Goal: Task Accomplishment & Management: Use online tool/utility

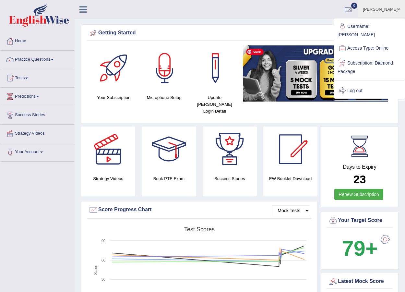
click at [364, 83] on link "Log out" at bounding box center [369, 90] width 70 height 15
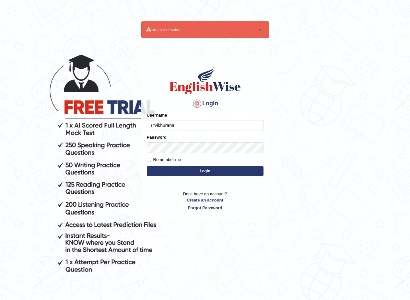
type input "ritvikhurana"
click at [147, 166] on button "Login" at bounding box center [205, 171] width 117 height 10
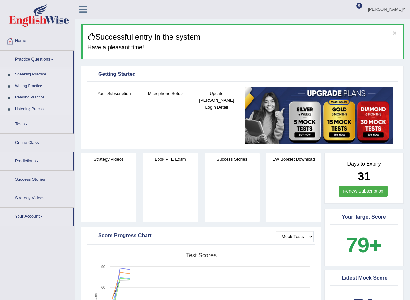
click at [49, 60] on link "Practice Questions" at bounding box center [36, 59] width 72 height 16
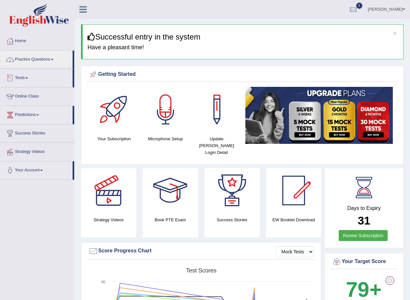
click at [37, 79] on link "Tests" at bounding box center [36, 77] width 72 height 16
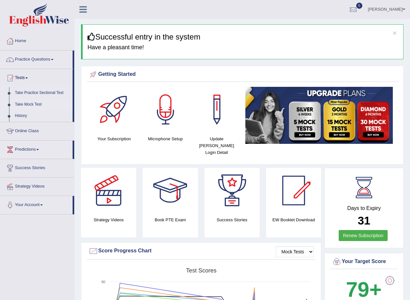
click at [33, 104] on link "Take Mock Test" at bounding box center [42, 105] width 61 height 12
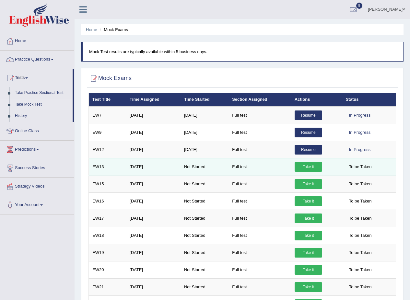
click at [312, 168] on link "Take it" at bounding box center [309, 167] width 28 height 10
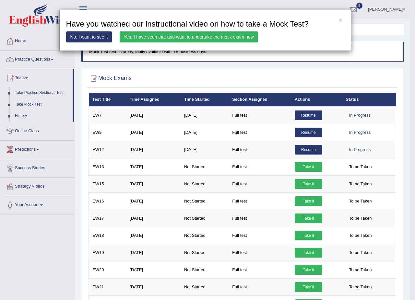
click at [221, 34] on link "Yes, I have seen that and want to undertake the mock exam now" at bounding box center [189, 36] width 139 height 11
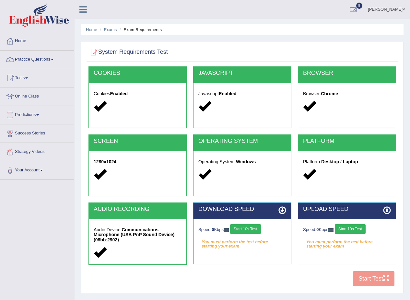
click at [243, 228] on button "Start 10s Test" at bounding box center [245, 229] width 31 height 10
click at [246, 232] on button "Start 10s Test" at bounding box center [252, 229] width 31 height 10
click at [354, 229] on button "Start 10s Test" at bounding box center [350, 229] width 31 height 10
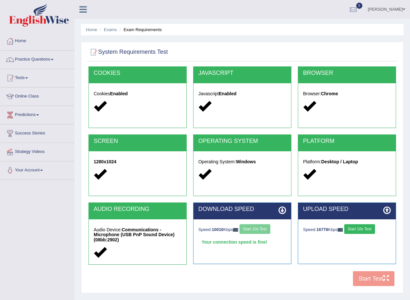
click at [354, 229] on button "Start 10s Test" at bounding box center [360, 229] width 31 height 10
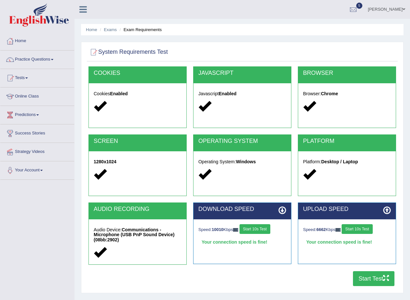
click at [365, 277] on button "Start Test" at bounding box center [374, 279] width 42 height 15
